Goal: Entertainment & Leisure: Consume media (video, audio)

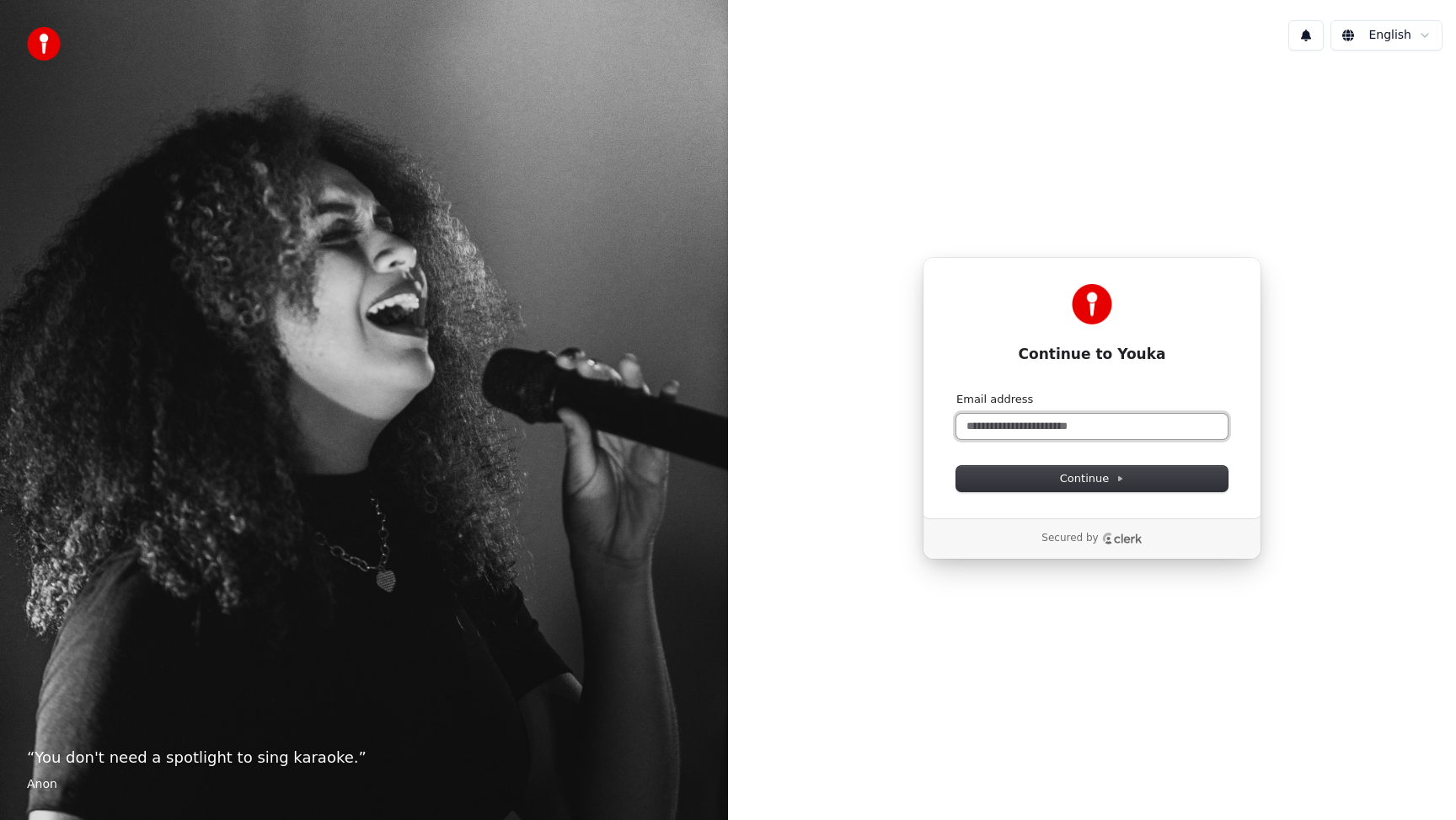
click at [1103, 430] on input "Email address" at bounding box center [1092, 427] width 271 height 26
click at [1117, 428] on input "Email address" at bounding box center [1092, 427] width 271 height 26
click at [1072, 430] on input "Email address" at bounding box center [1092, 427] width 271 height 26
click at [1104, 483] on span "Continue" at bounding box center [1092, 479] width 64 height 16
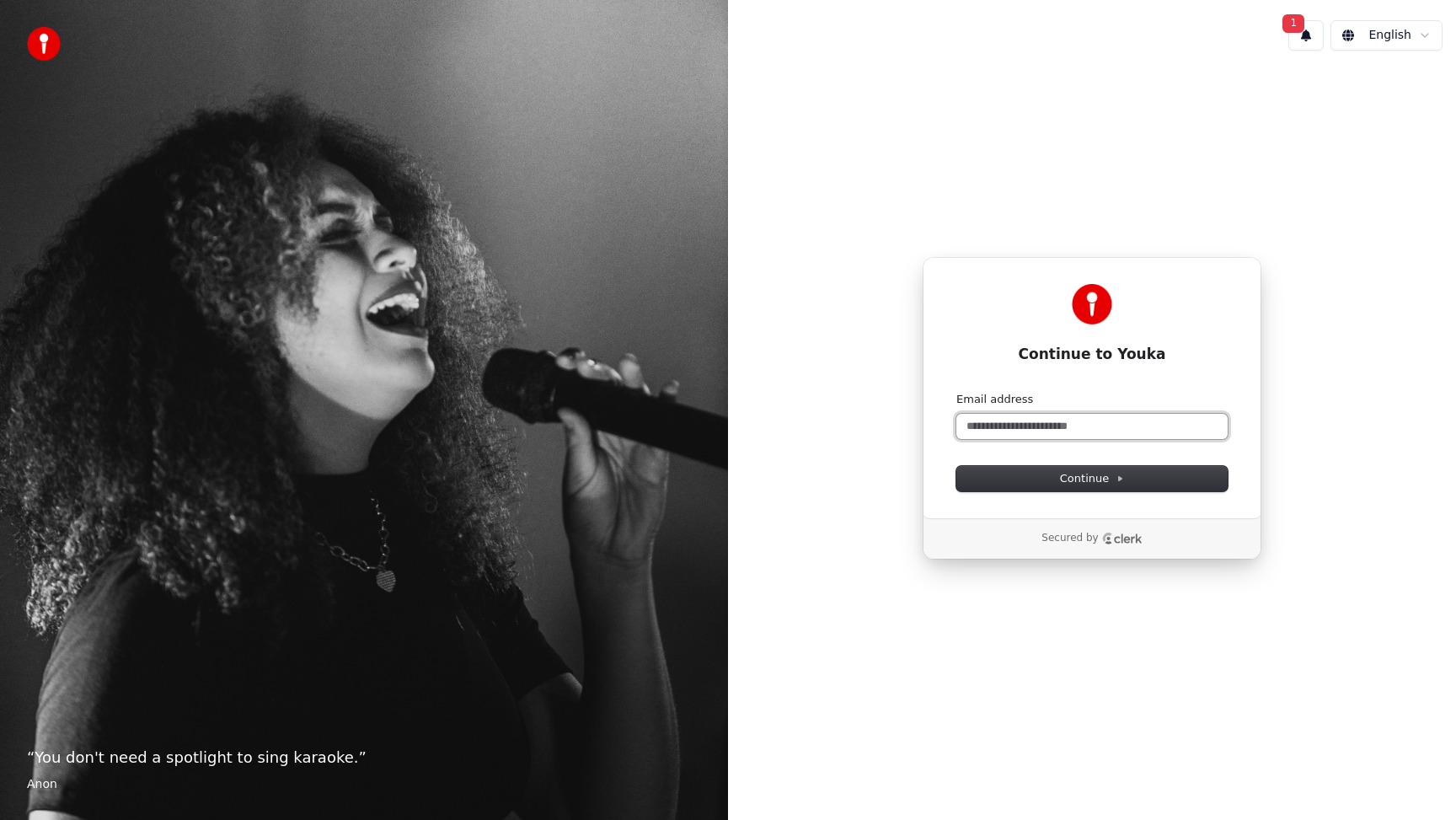
click at [1034, 423] on input "Email address" at bounding box center [1092, 427] width 271 height 26
click at [1098, 478] on span "Continue" at bounding box center [1092, 479] width 64 height 16
type input "**********"
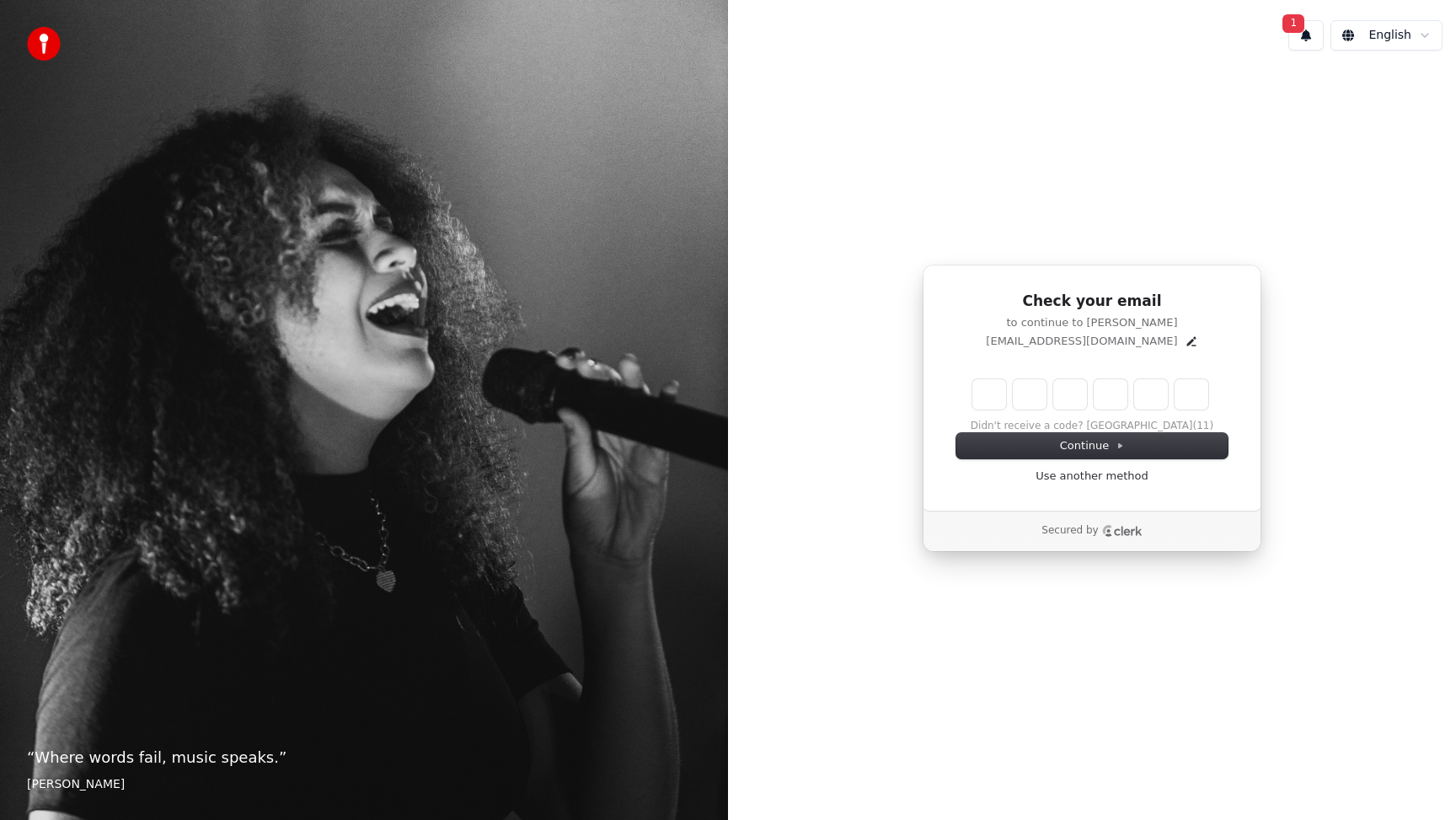
type input "******"
type input "*"
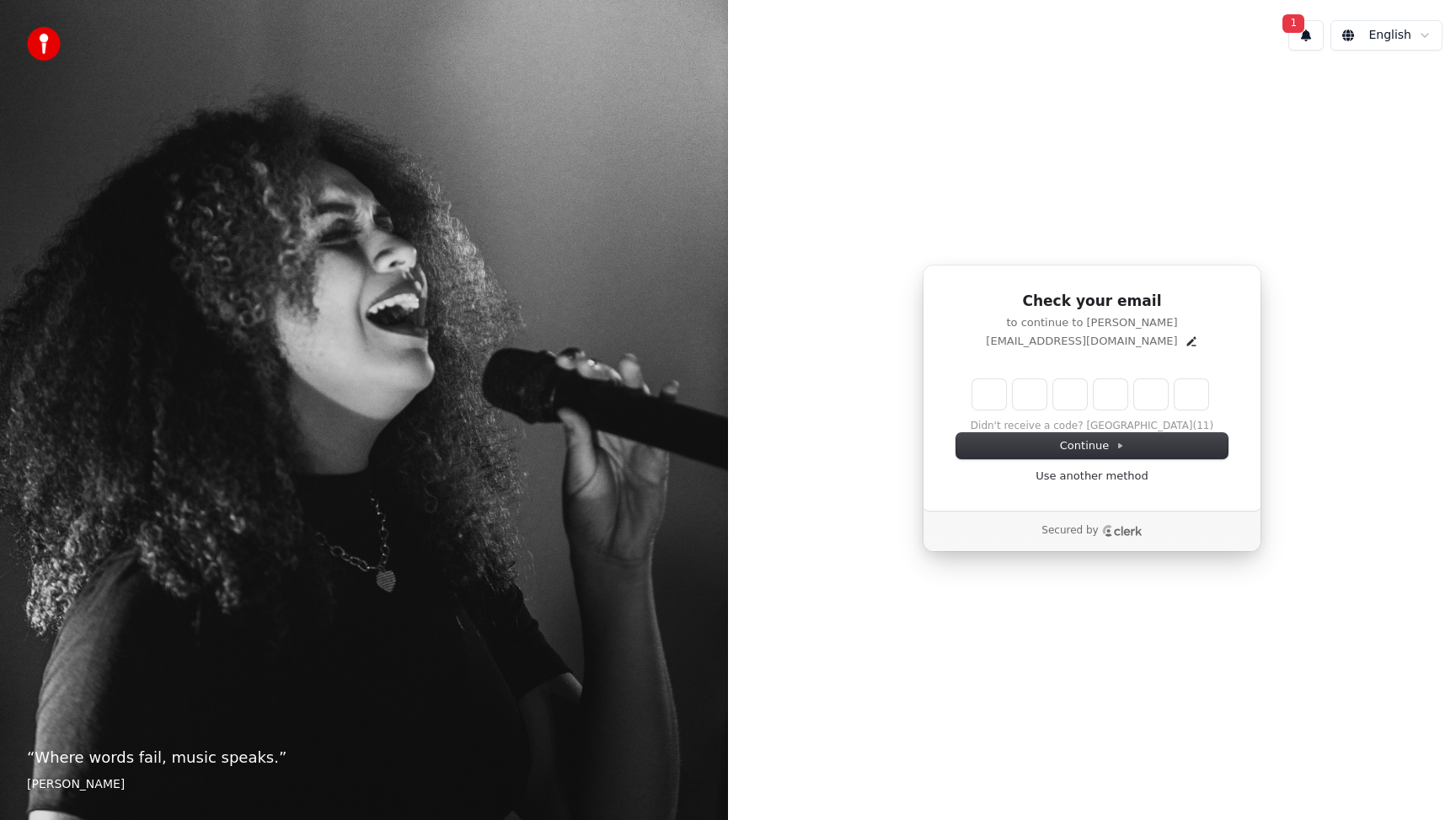
type input "*"
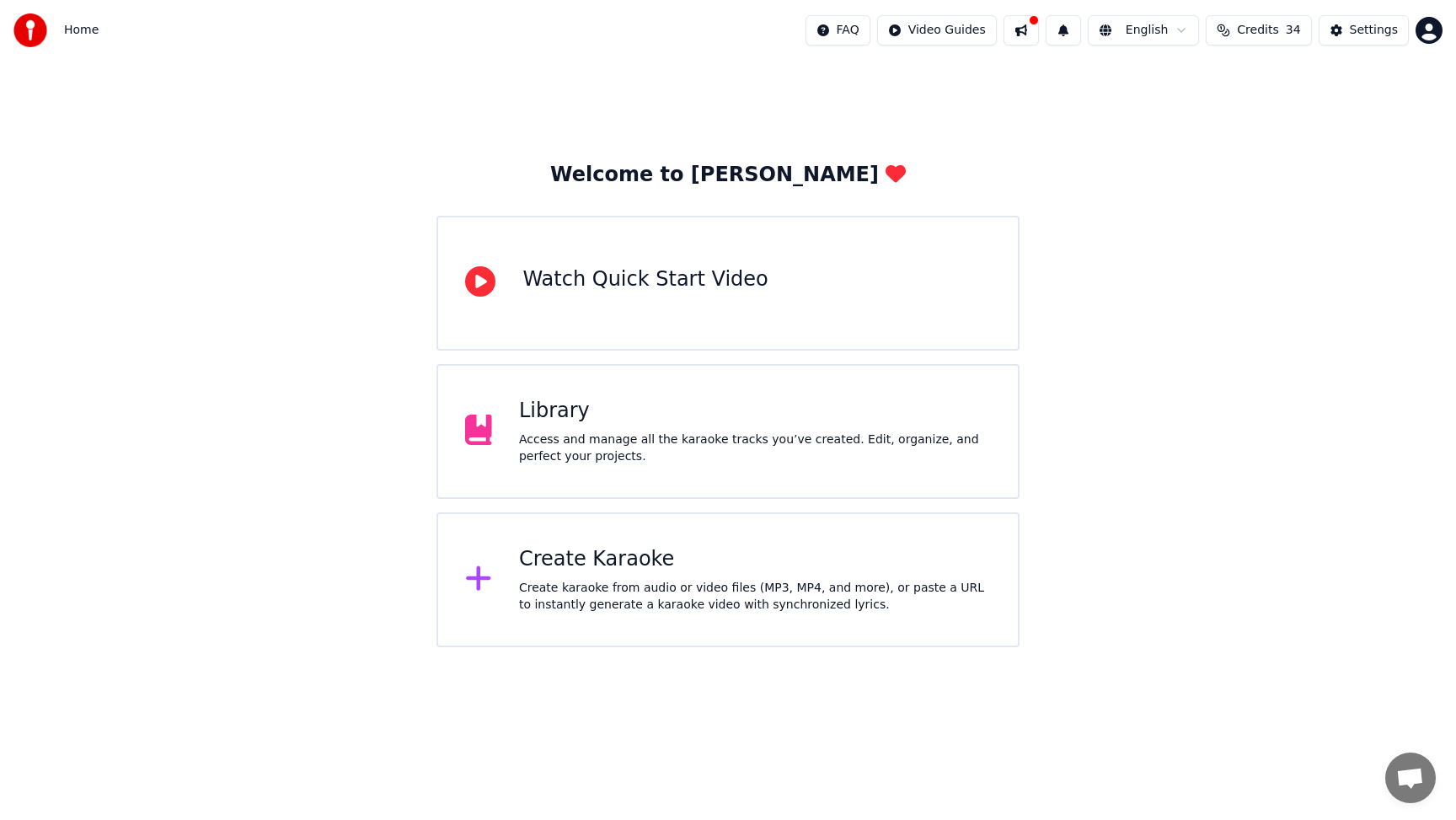
click at [965, 31] on html "Home FAQ Video Guides English Credits 34 Settings Welcome to Youka Watch Quick …" at bounding box center [728, 324] width 1456 height 648
click at [1295, 192] on html "Home FAQ Video Guides English Credits 34 Settings Welcome to Youka Watch Quick …" at bounding box center [728, 324] width 1456 height 648
click at [623, 482] on div "Library Access and manage all the karaoke tracks you’ve created. Edit, organize…" at bounding box center [727, 431] width 582 height 135
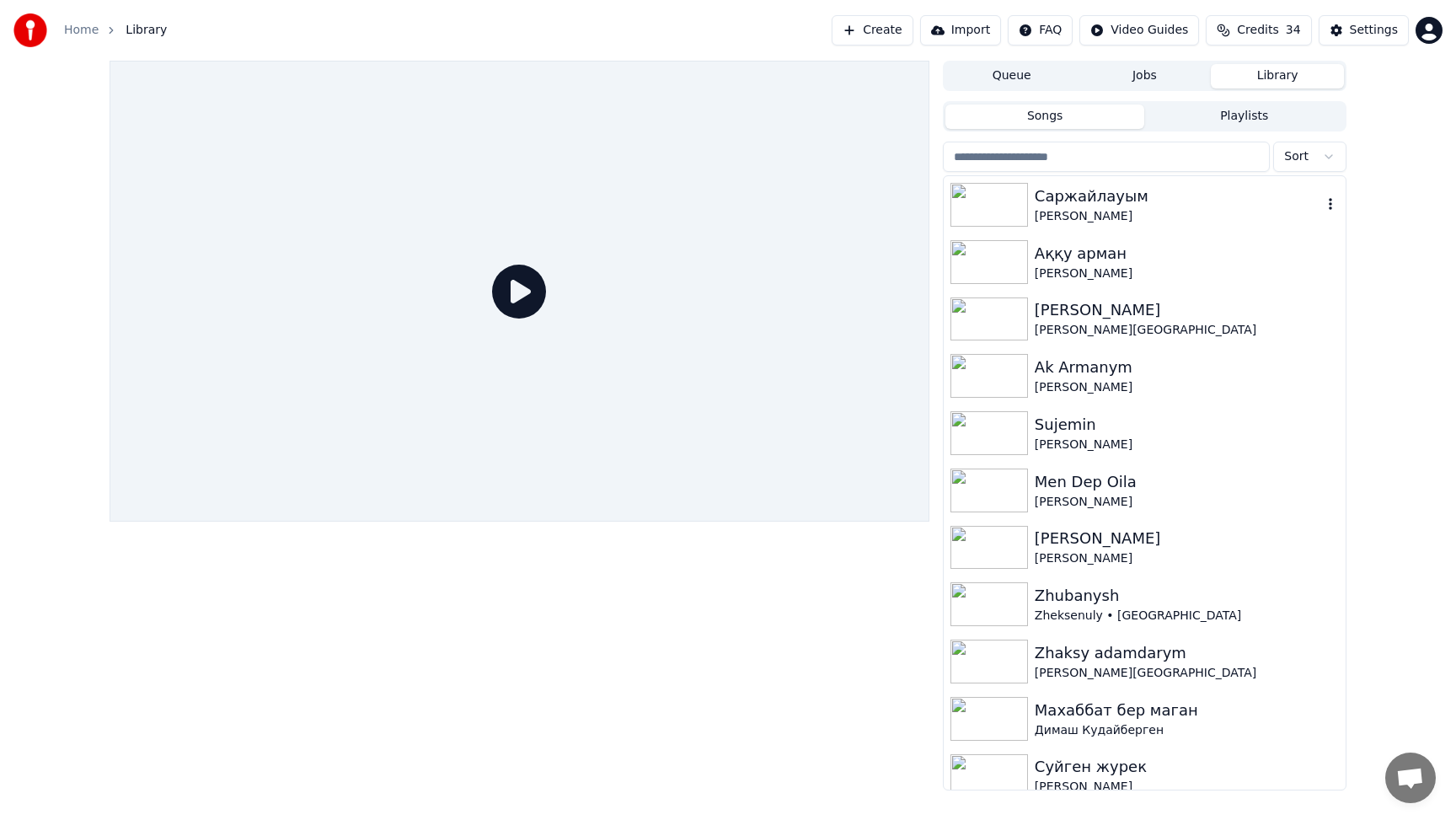
click at [987, 203] on img at bounding box center [988, 205] width 78 height 44
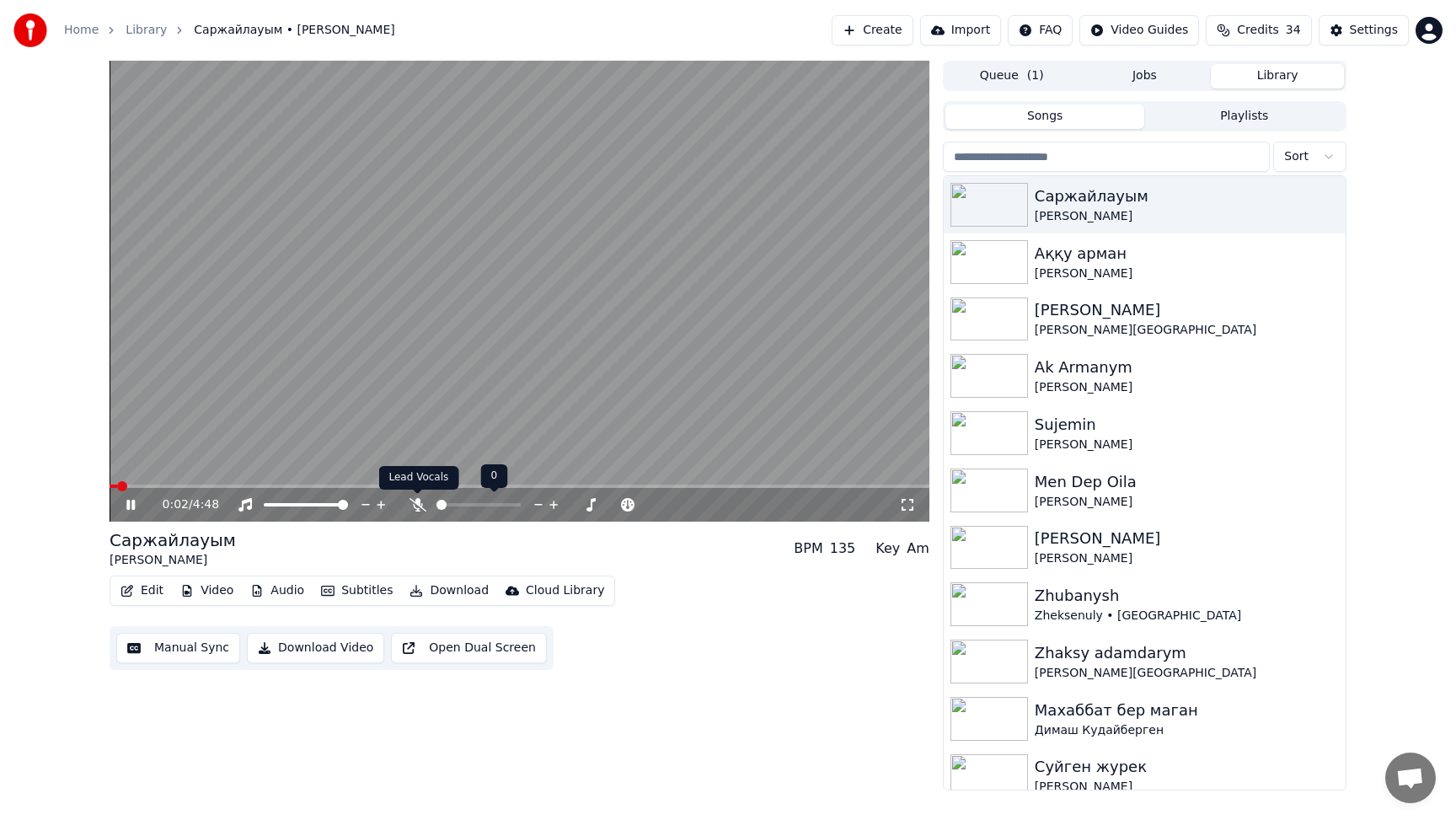
click at [421, 508] on icon at bounding box center [418, 504] width 17 height 14
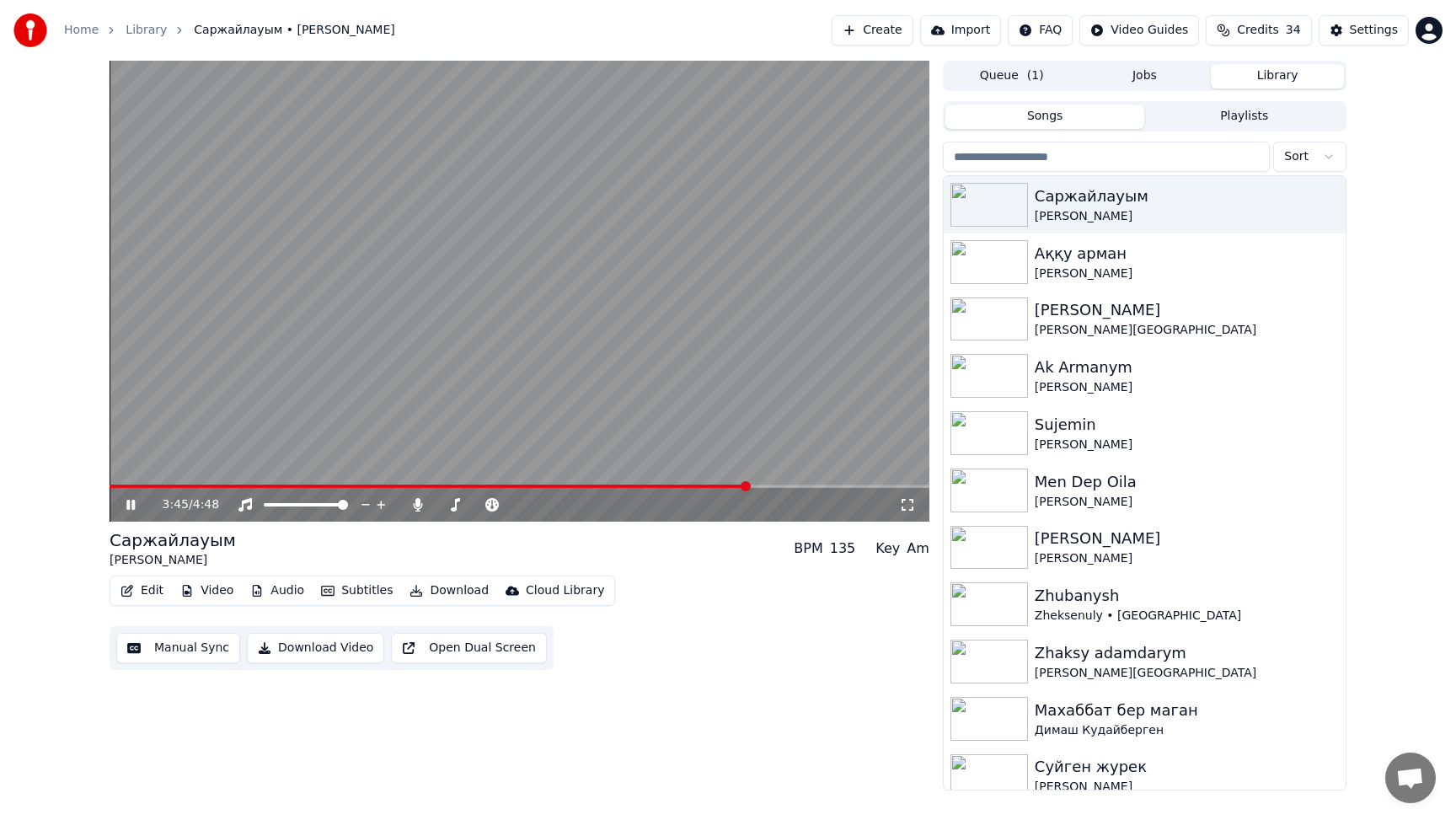
click at [129, 507] on icon at bounding box center [130, 504] width 8 height 10
drag, startPoint x: 928, startPoint y: 490, endPoint x: 803, endPoint y: 490, distance: 125.0
click at [803, 490] on div "3:45 / 4:48" at bounding box center [519, 504] width 820 height 34
click at [616, 435] on video at bounding box center [519, 291] width 820 height 461
click at [575, 504] on span at bounding box center [553, 504] width 84 height 4
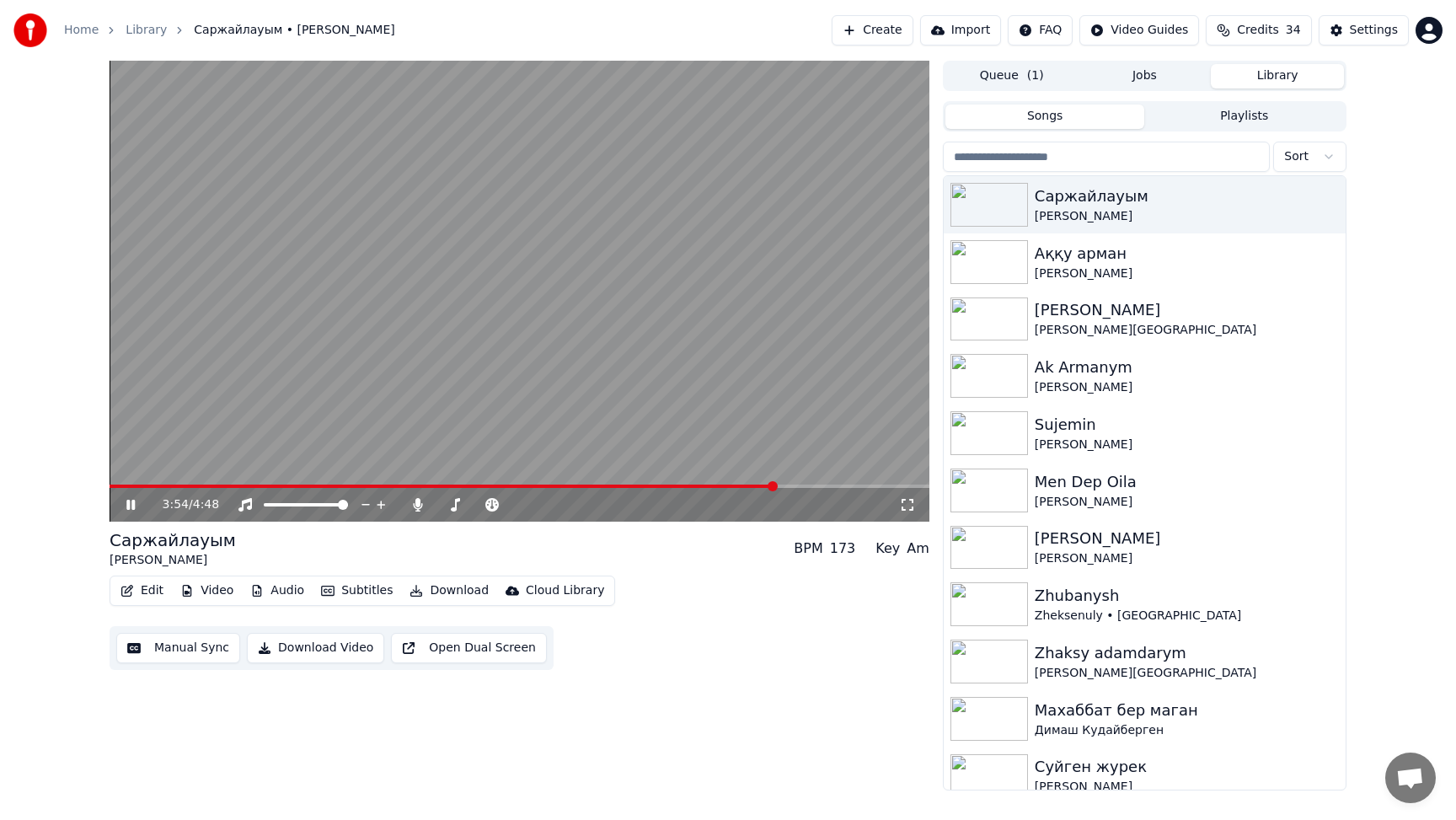
click at [132, 504] on icon at bounding box center [130, 504] width 8 height 10
click at [532, 487] on span at bounding box center [519, 486] width 820 height 4
click at [129, 504] on icon at bounding box center [130, 504] width 10 height 12
click at [130, 507] on icon at bounding box center [142, 504] width 39 height 14
click at [675, 487] on span at bounding box center [674, 486] width 10 height 10
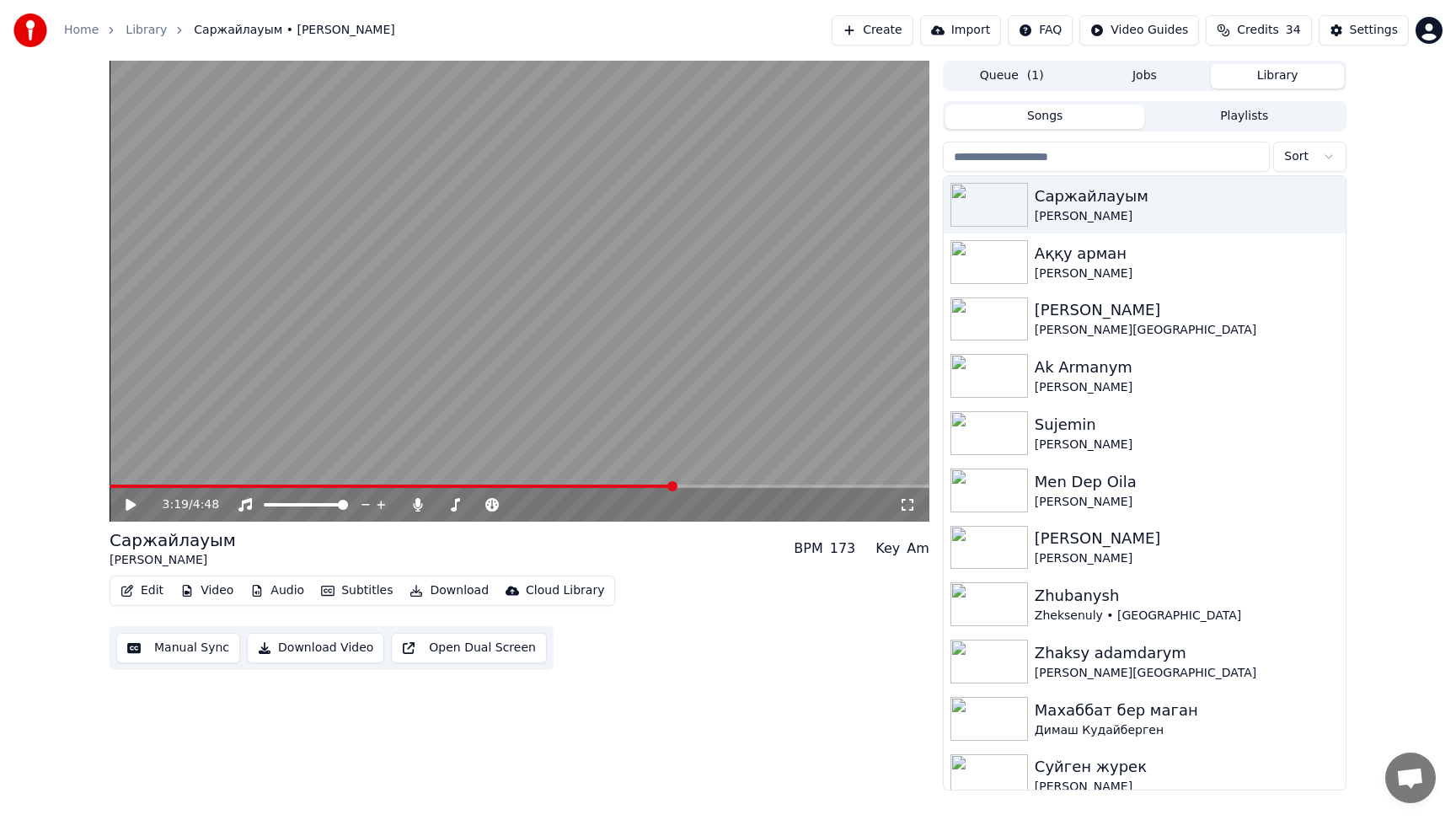
click at [126, 501] on icon at bounding box center [130, 504] width 10 height 12
click at [558, 504] on span at bounding box center [553, 504] width 84 height 4
click at [550, 504] on span at bounding box center [553, 504] width 84 height 4
click at [561, 505] on span at bounding box center [553, 504] width 84 height 4
click at [555, 504] on span at bounding box center [553, 504] width 84 height 4
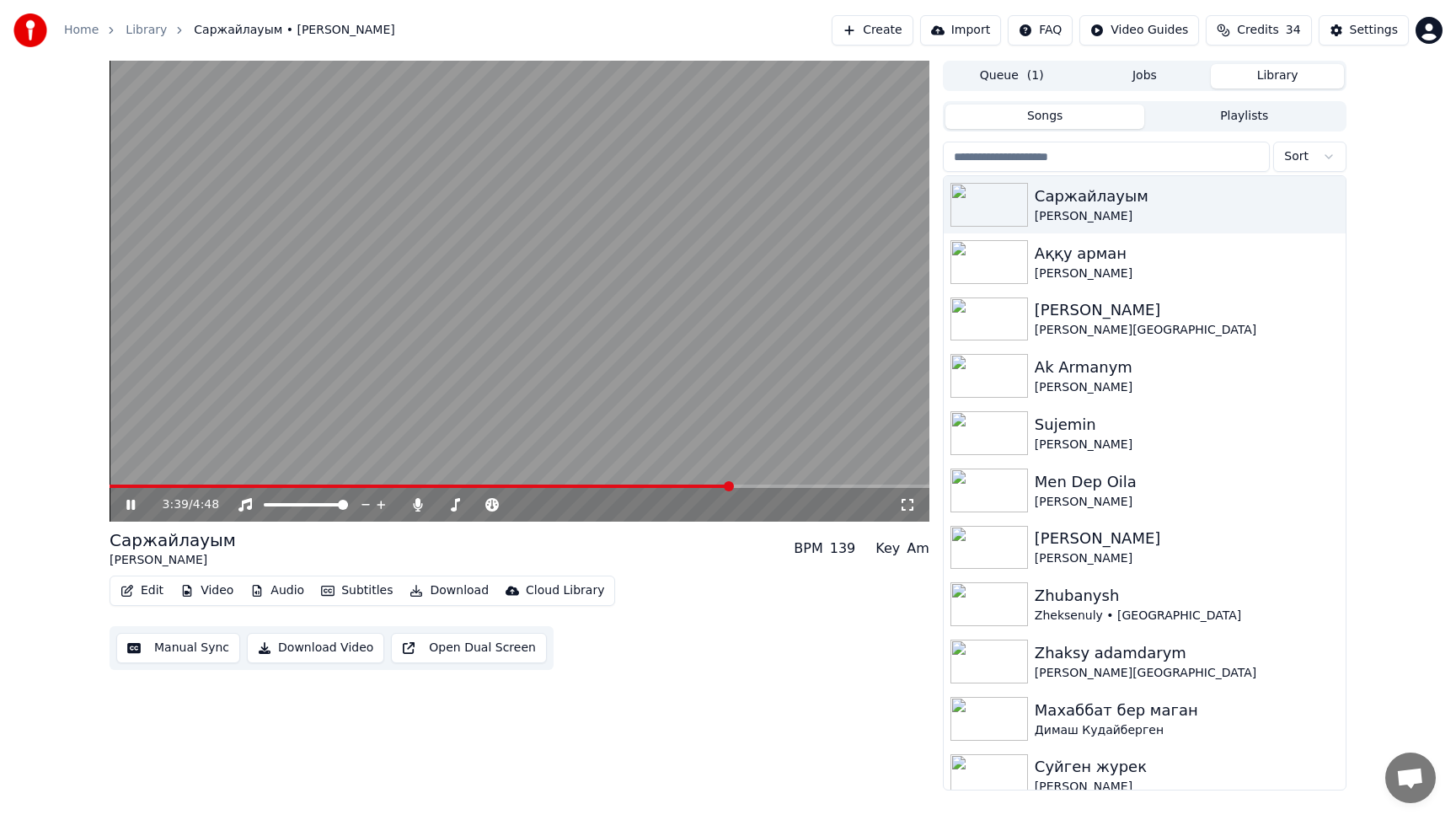
click at [132, 503] on icon at bounding box center [130, 504] width 8 height 10
click at [1009, 260] on img at bounding box center [988, 262] width 78 height 44
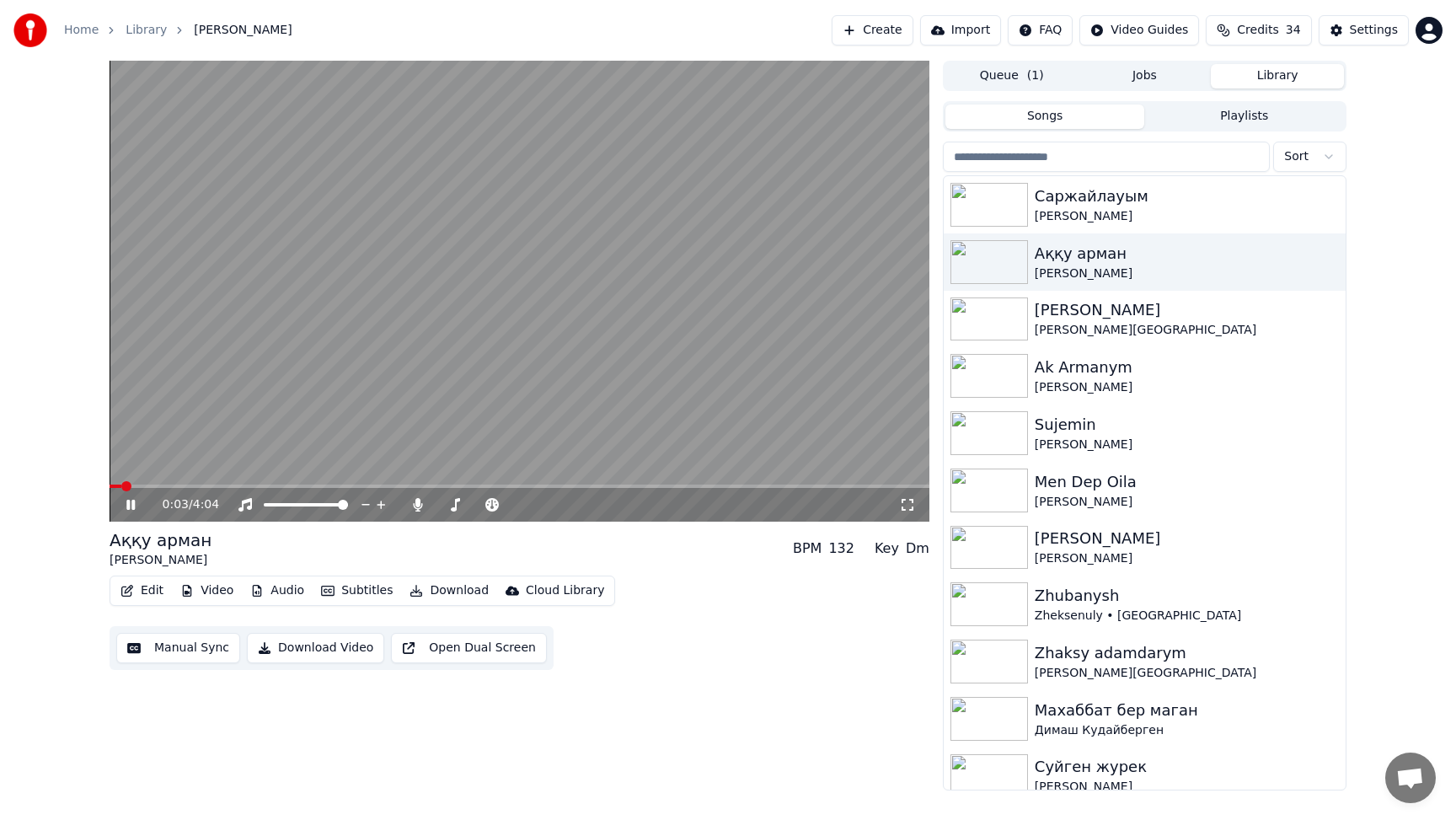
click at [129, 511] on icon at bounding box center [142, 504] width 39 height 14
click at [993, 316] on img at bounding box center [988, 319] width 78 height 44
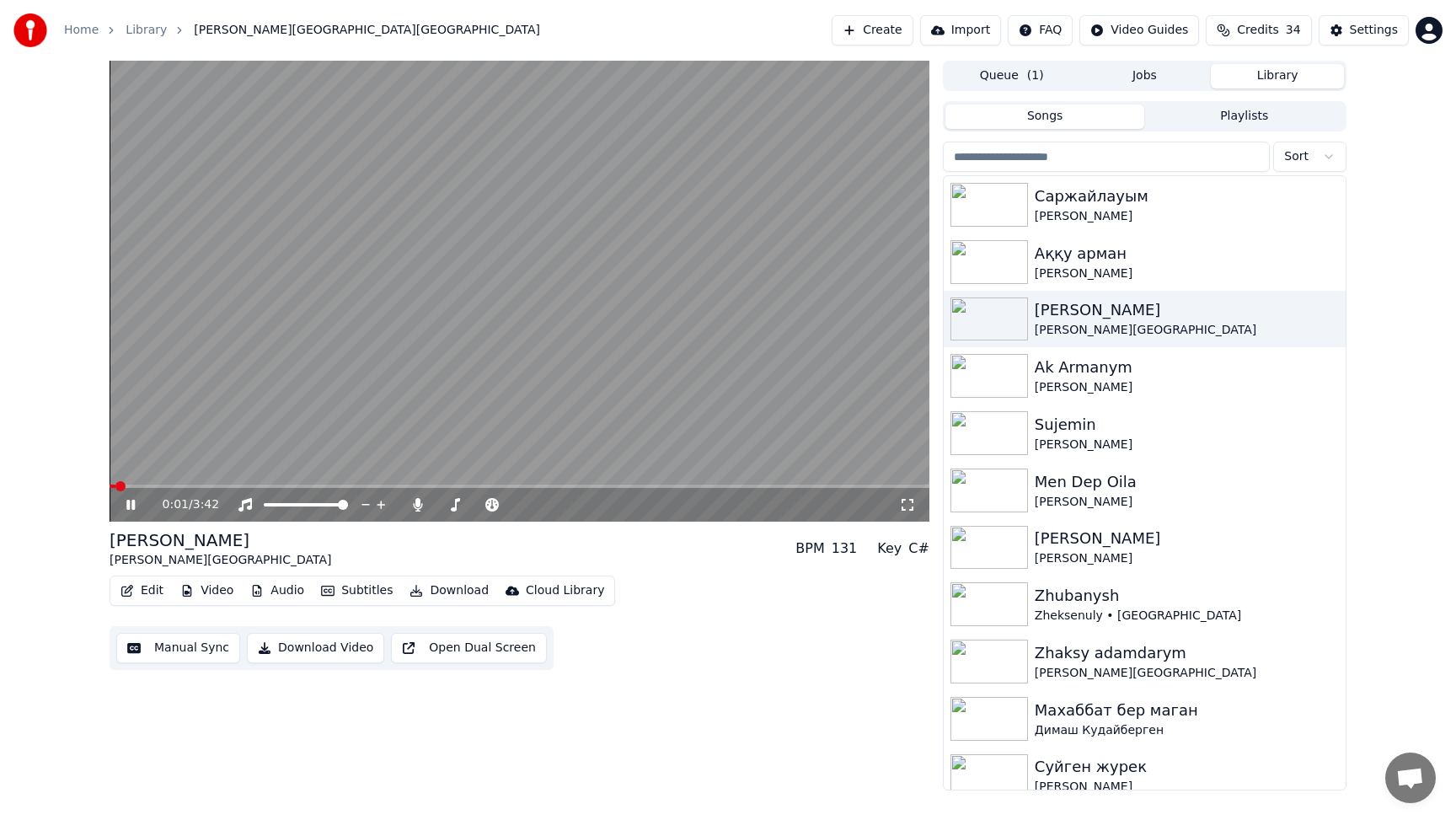
click at [129, 504] on icon at bounding box center [130, 504] width 8 height 10
click at [995, 207] on img at bounding box center [988, 205] width 78 height 44
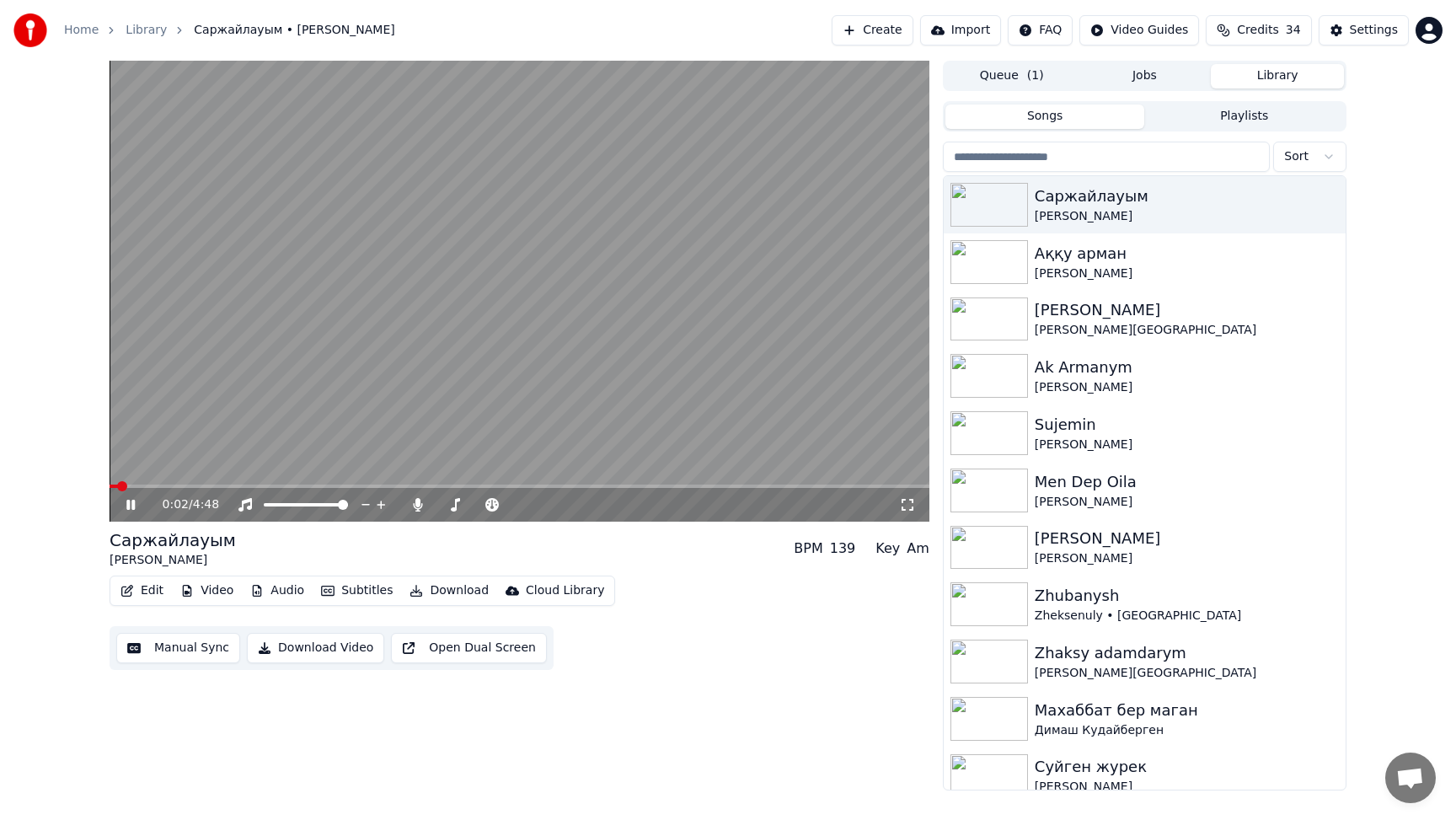
click at [131, 504] on icon at bounding box center [142, 504] width 39 height 14
click at [132, 504] on icon at bounding box center [130, 504] width 10 height 12
click at [131, 504] on icon at bounding box center [130, 504] width 8 height 10
click at [281, 591] on button "Audio" at bounding box center [277, 591] width 67 height 24
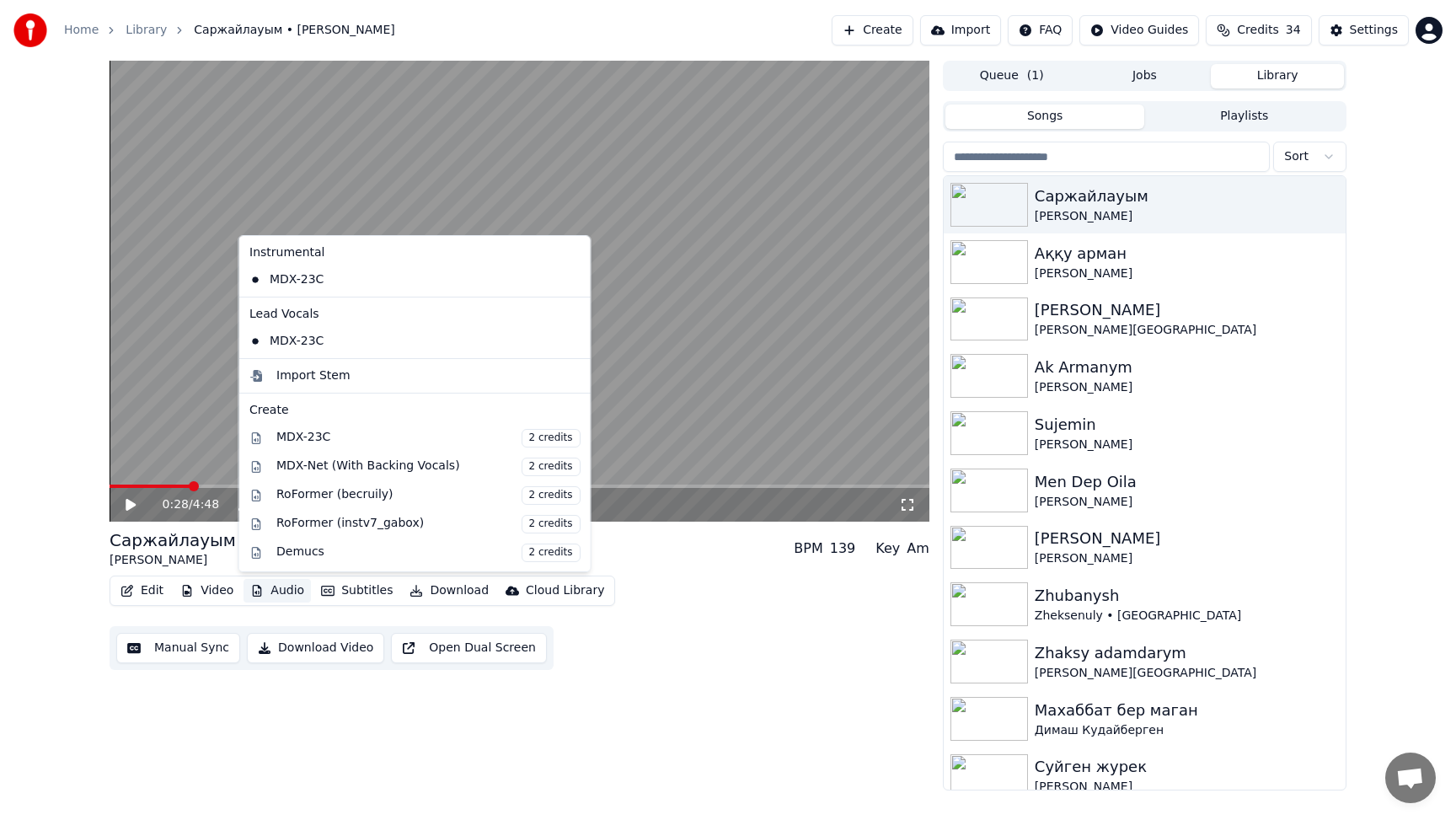
click at [699, 229] on video at bounding box center [519, 291] width 820 height 461
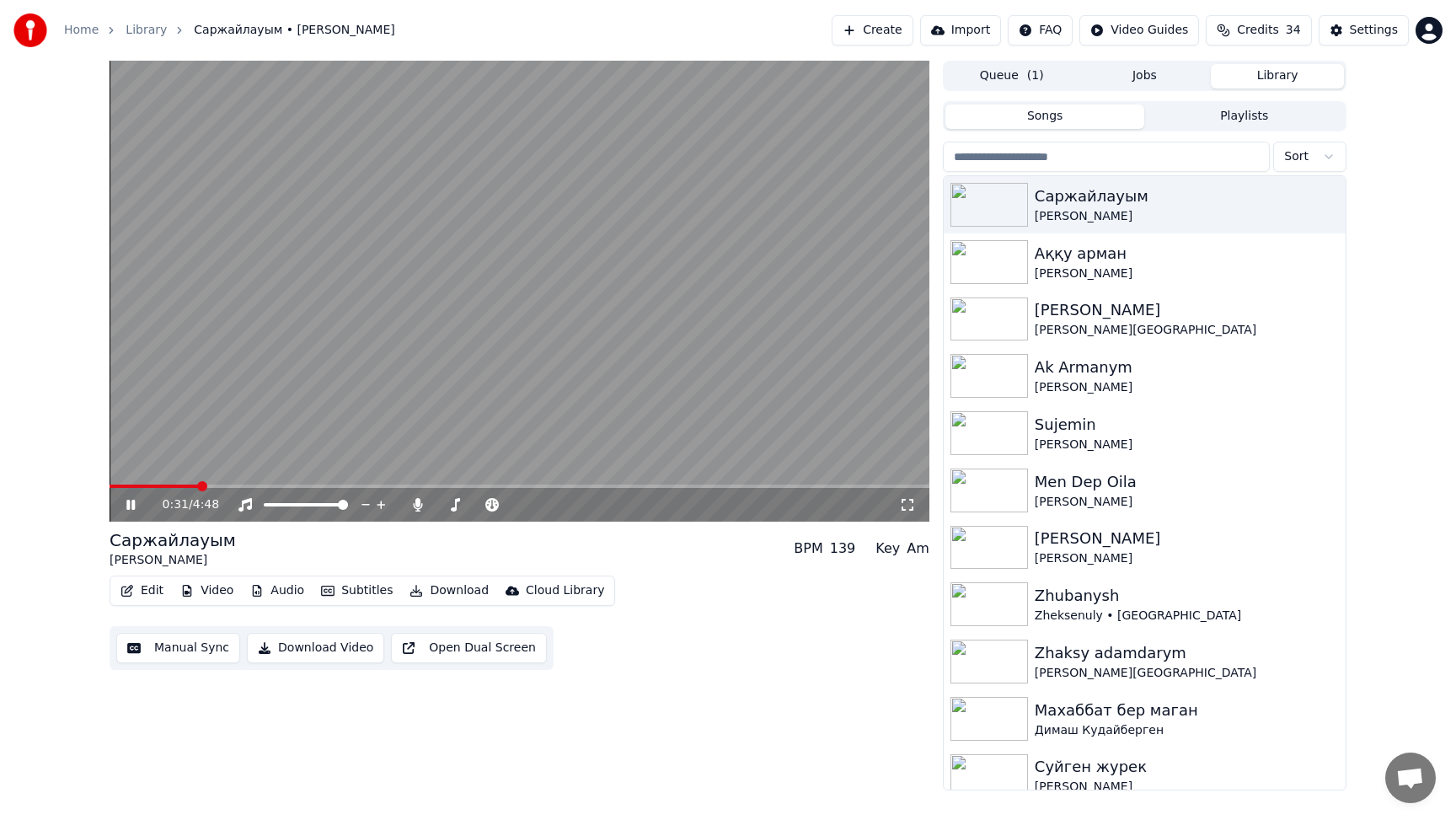
click at [129, 505] on icon at bounding box center [142, 504] width 39 height 14
click at [972, 253] on img at bounding box center [988, 262] width 78 height 44
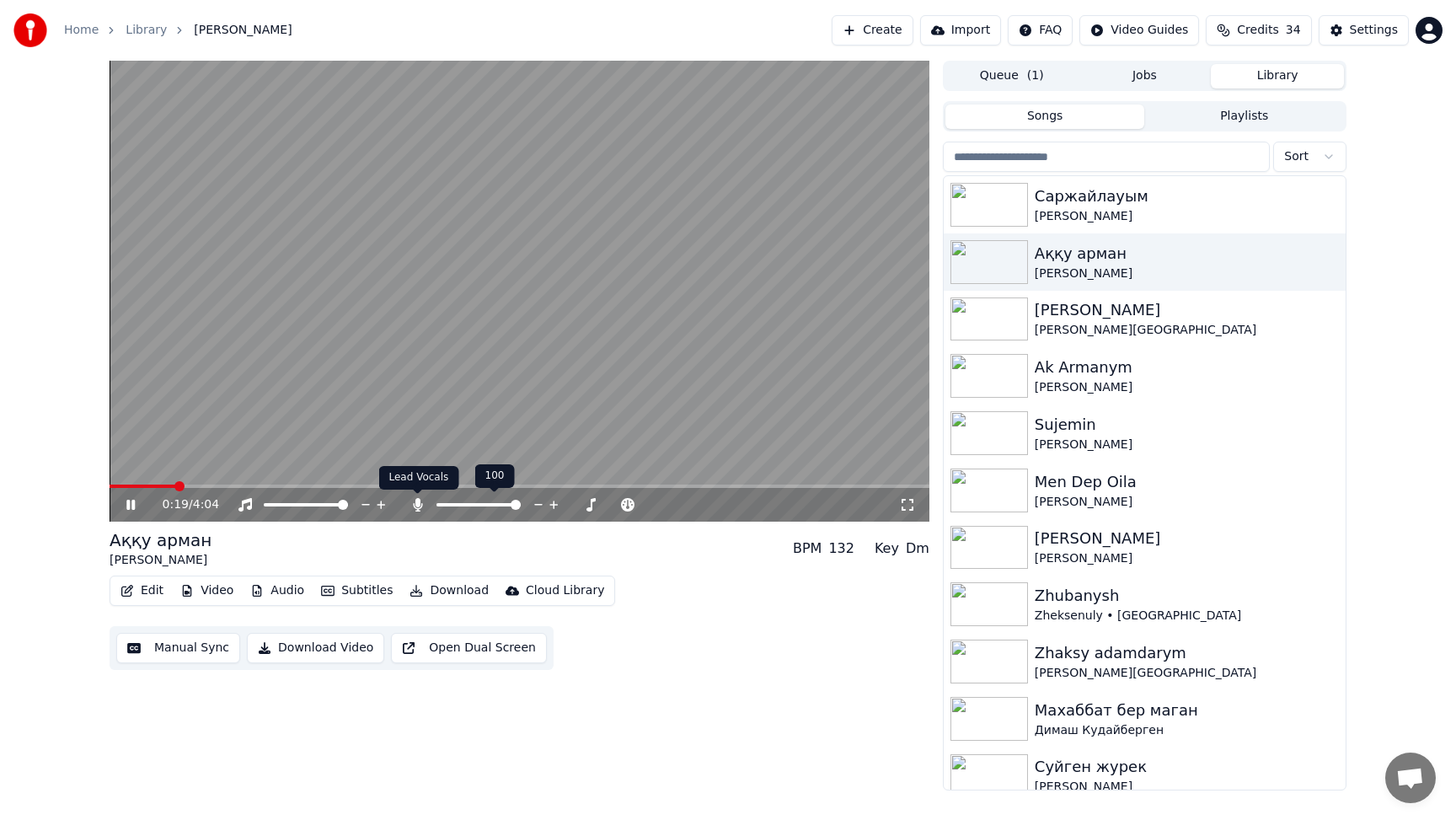
click at [419, 505] on icon at bounding box center [417, 504] width 9 height 14
click at [130, 504] on icon at bounding box center [142, 504] width 39 height 14
click at [994, 319] on img at bounding box center [988, 319] width 78 height 44
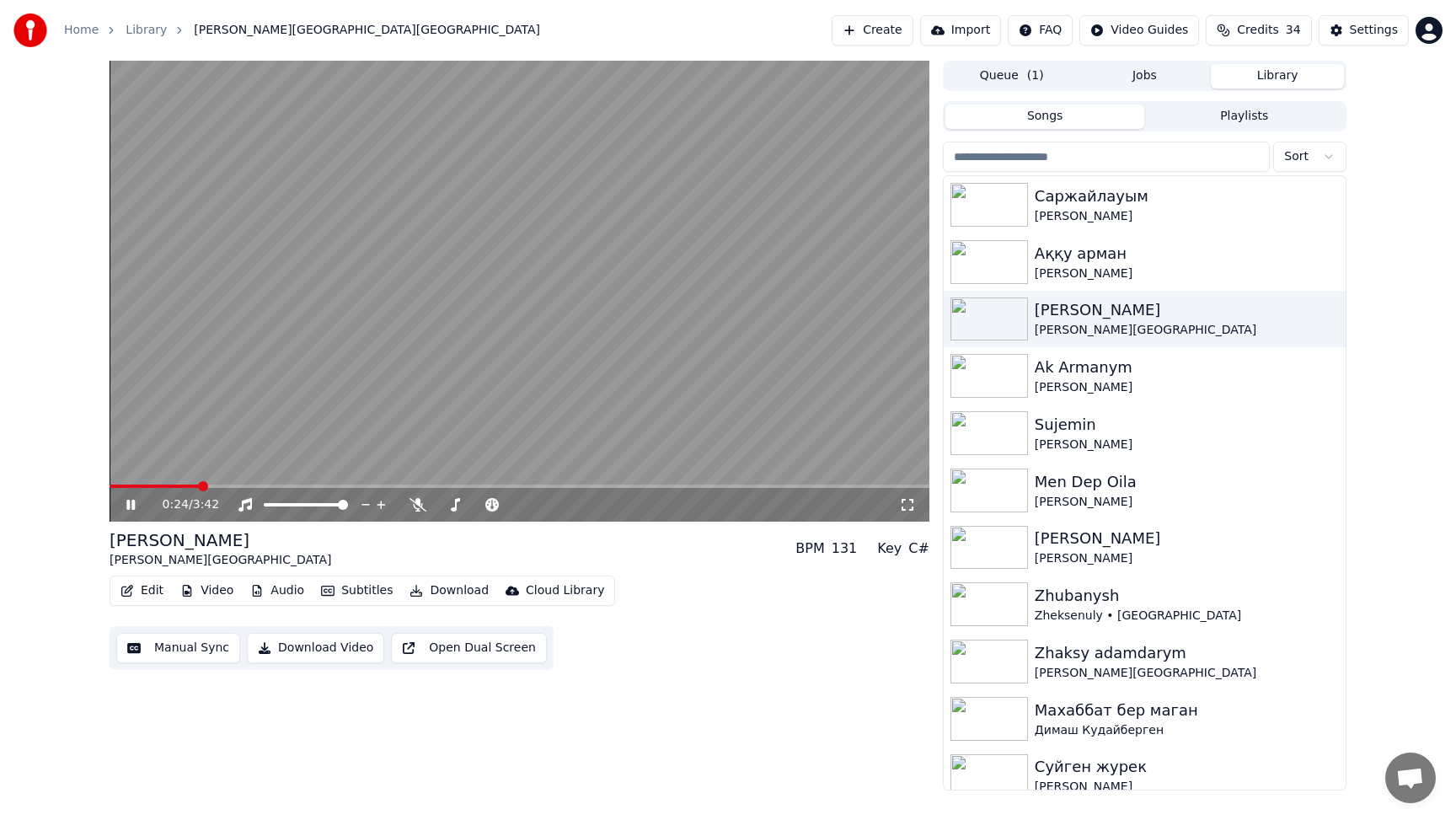
click at [132, 505] on icon at bounding box center [130, 504] width 8 height 10
click at [1015, 207] on img at bounding box center [988, 205] width 78 height 44
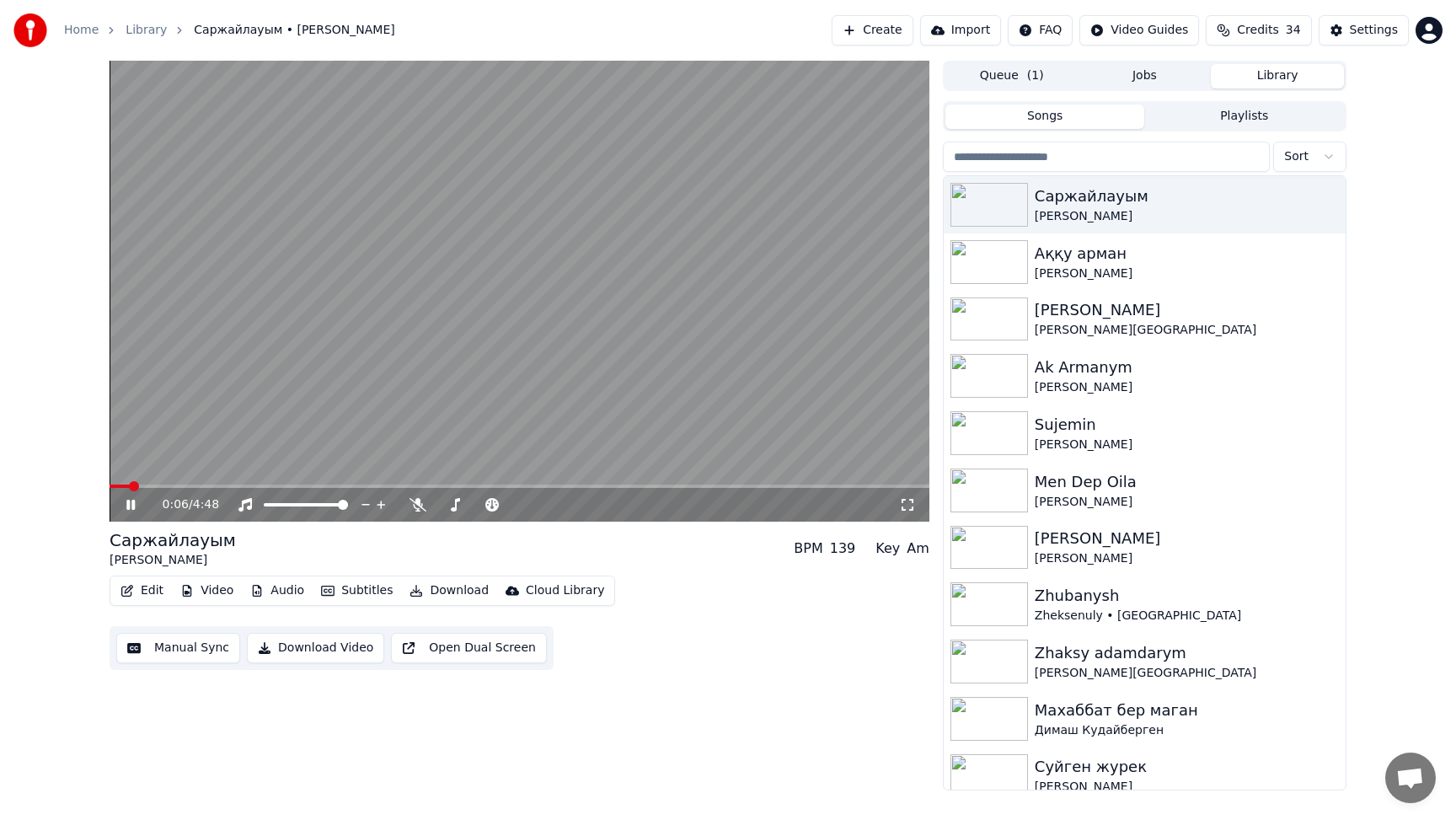
click at [129, 504] on icon at bounding box center [130, 504] width 8 height 10
click at [1326, 156] on html "Home Library Саржайлауым • Алтынай Жорабаева Create Import FAQ Video Guides Cr…" at bounding box center [728, 410] width 1456 height 820
click at [1235, 454] on html "Home Library Саржайлауым • Алтынай Жорабаева Create Import FAQ Video Guides Cr…" at bounding box center [728, 410] width 1456 height 820
click at [998, 316] on img at bounding box center [988, 319] width 78 height 44
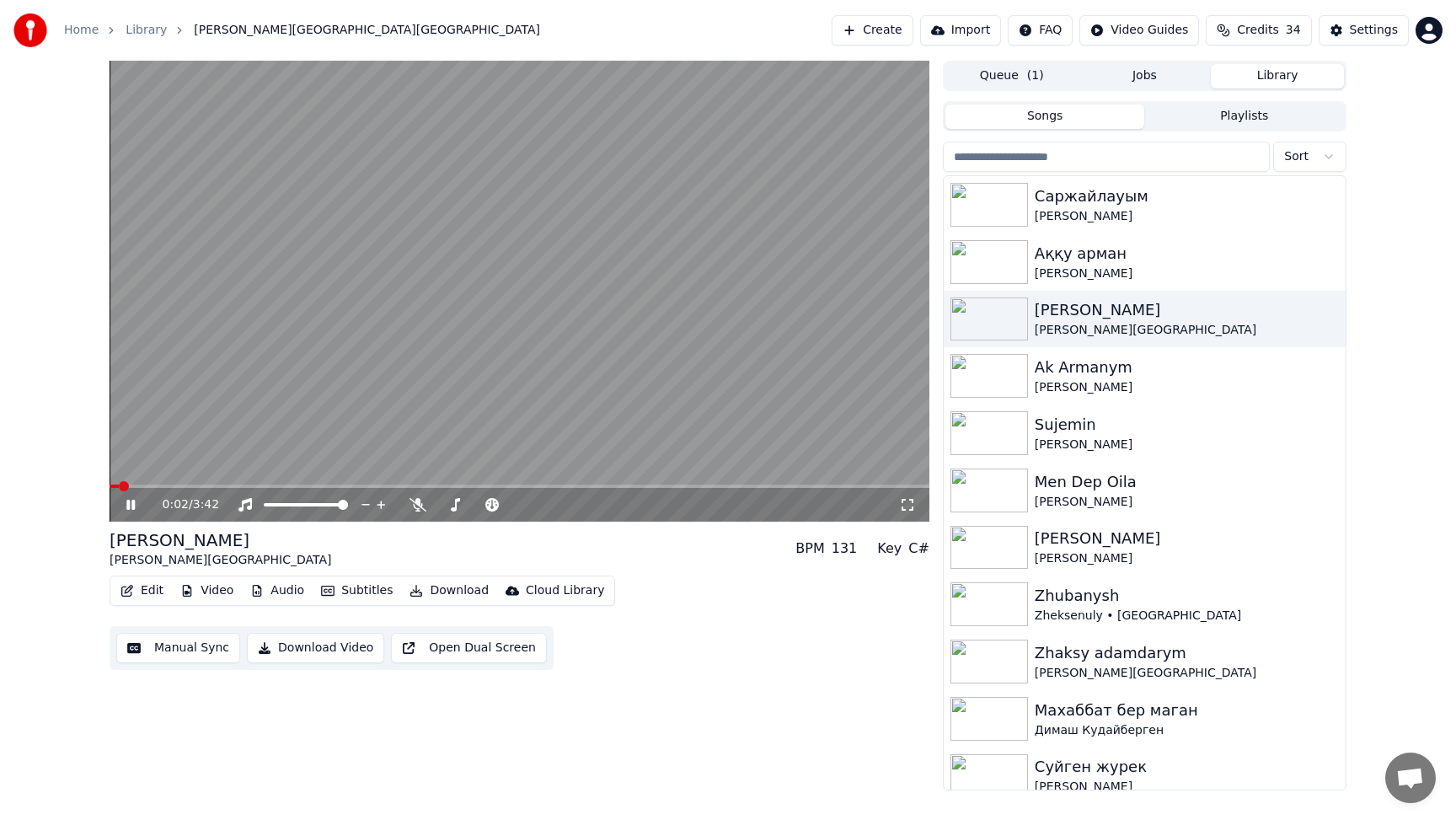
click at [132, 506] on icon at bounding box center [130, 504] width 8 height 10
